Goal: Transaction & Acquisition: Purchase product/service

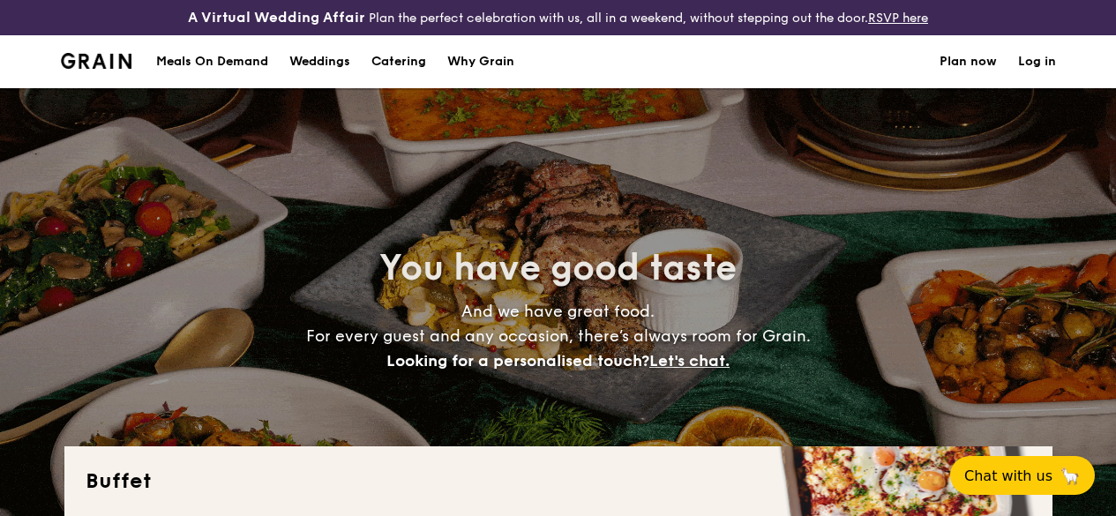
select select
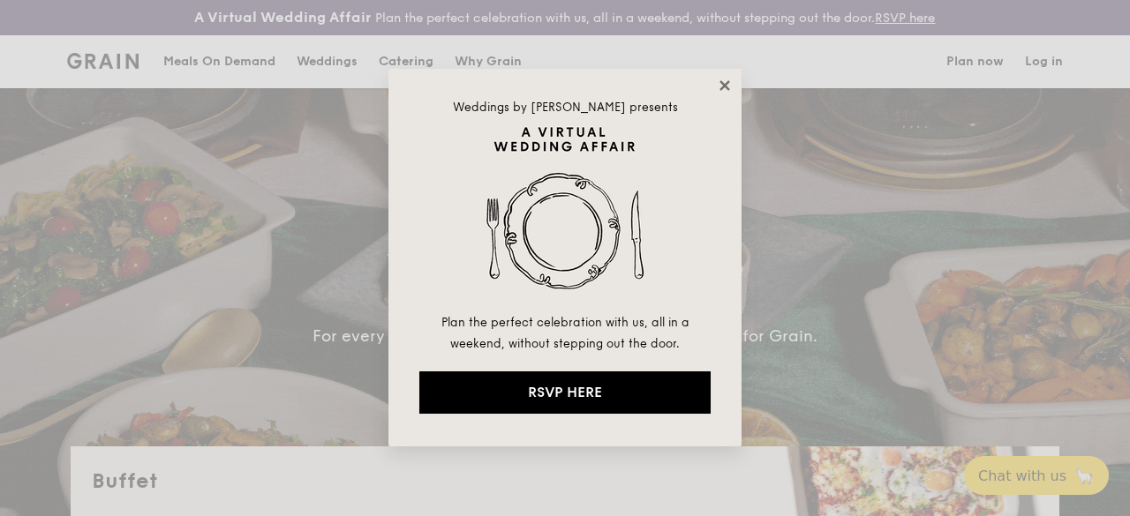
click at [729, 90] on icon at bounding box center [725, 86] width 16 height 16
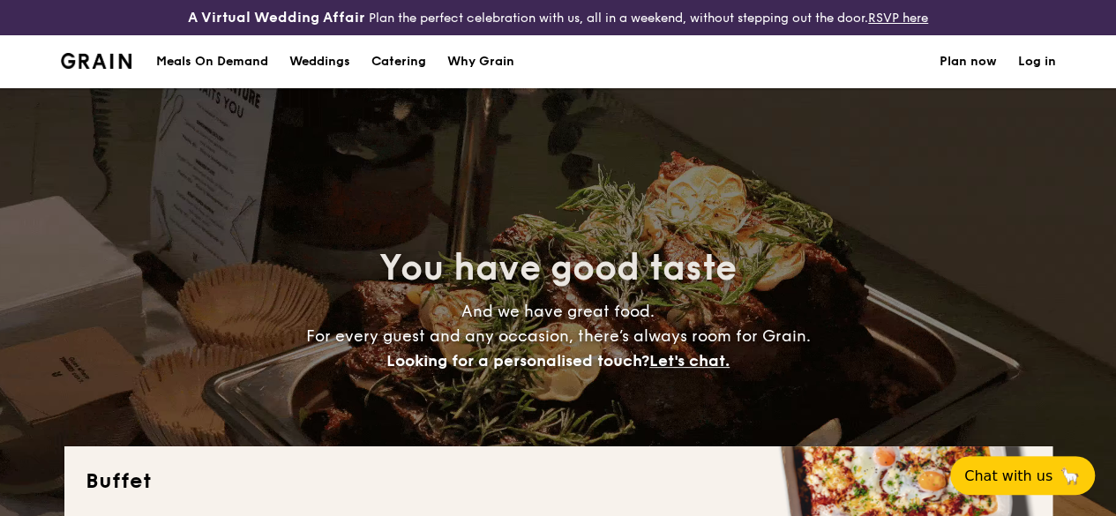
click at [396, 79] on h1 "Catering" at bounding box center [399, 61] width 55 height 53
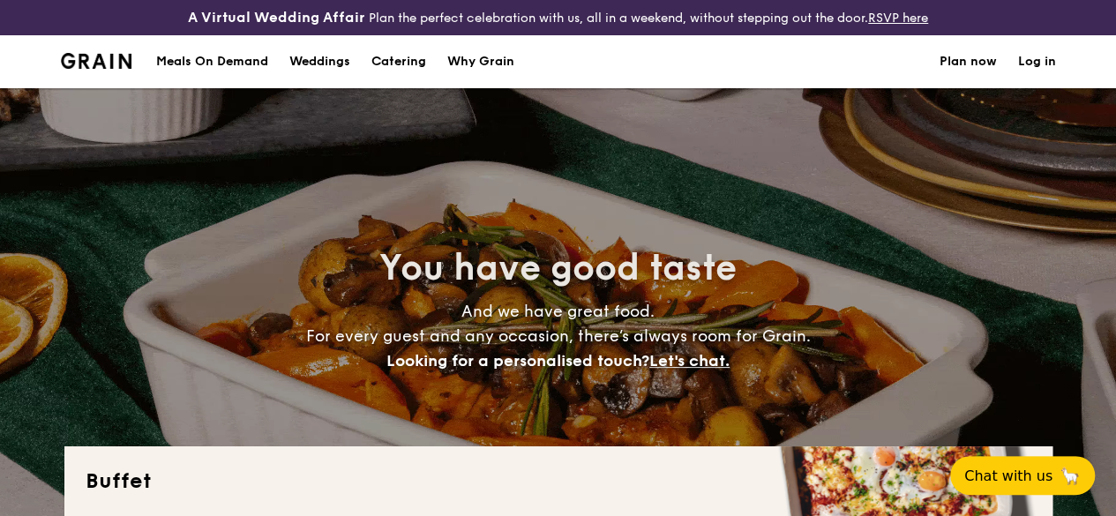
click at [405, 77] on h1 "Catering" at bounding box center [399, 61] width 55 height 53
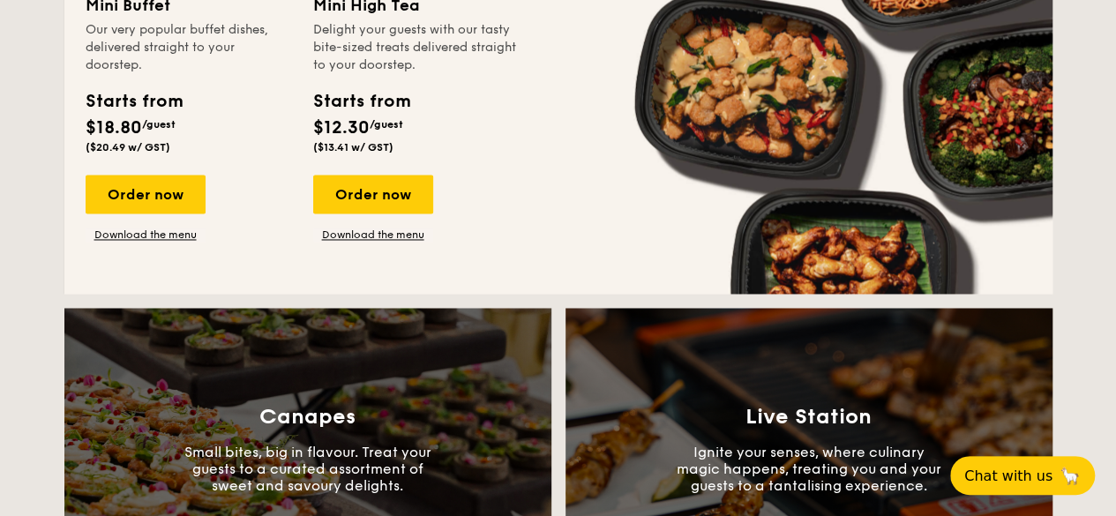
scroll to position [1324, 0]
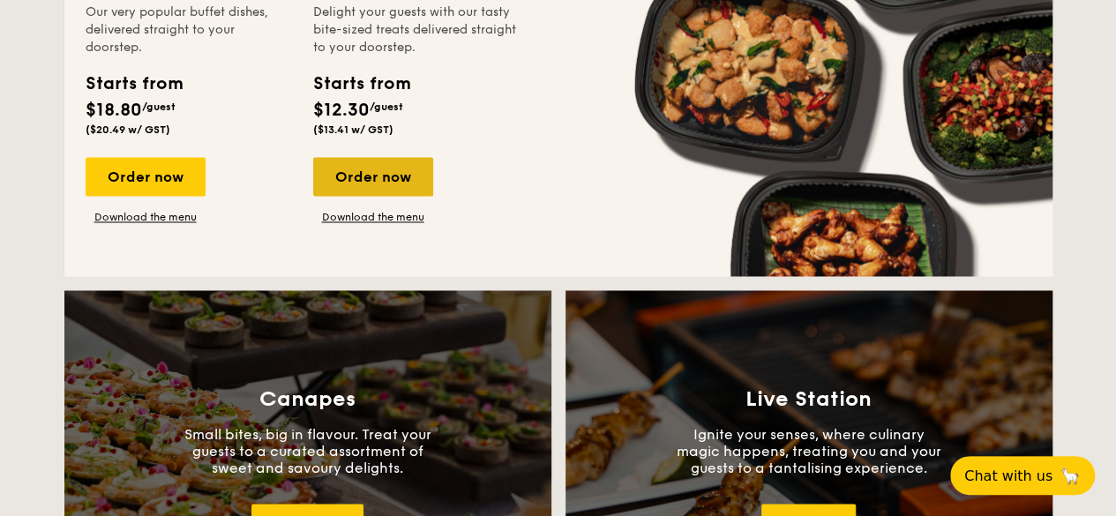
click at [380, 188] on div "Order now" at bounding box center [373, 176] width 120 height 39
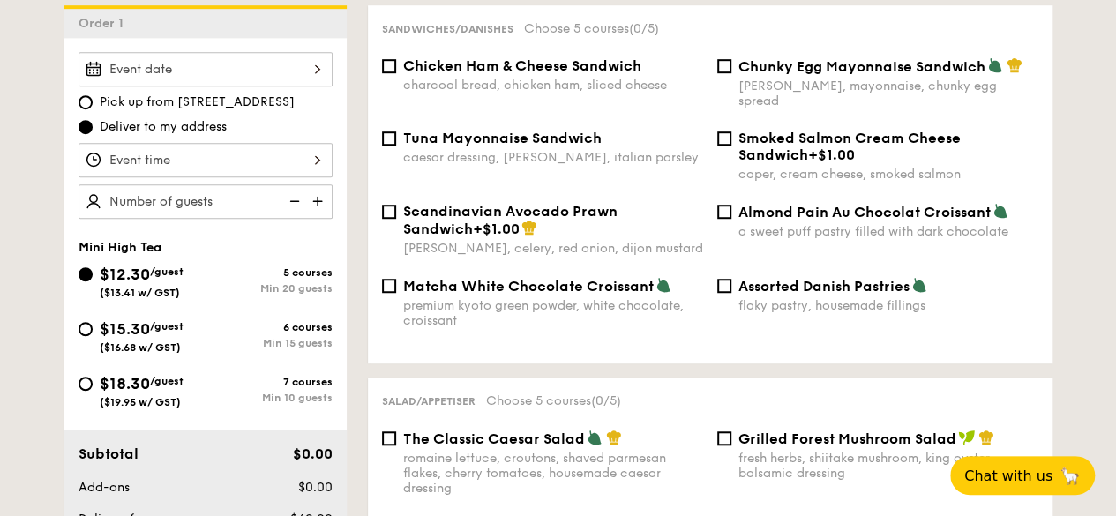
scroll to position [530, 0]
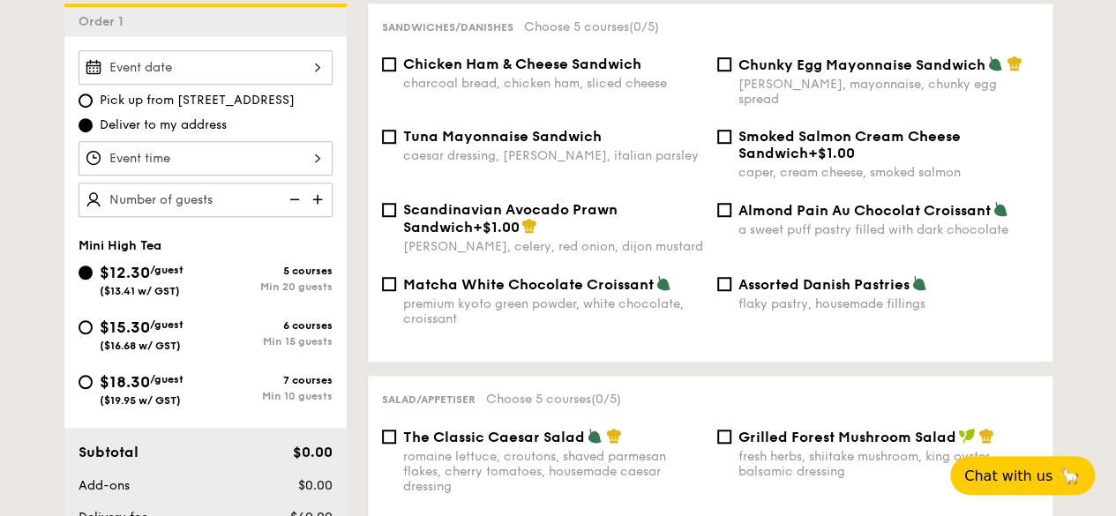
click at [289, 215] on img at bounding box center [293, 200] width 26 height 34
type input "20 guests"
